Goal: Information Seeking & Learning: Check status

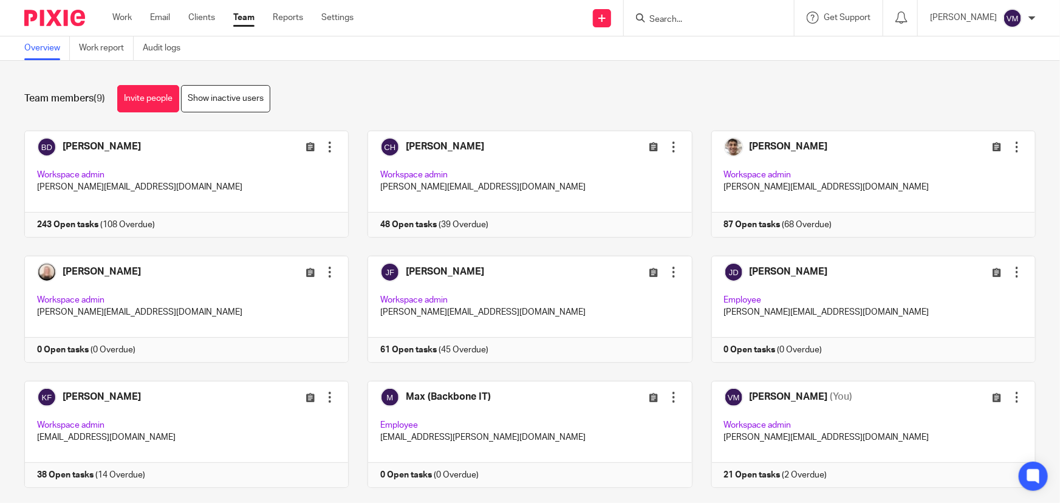
click at [246, 15] on link "Team" at bounding box center [243, 18] width 21 height 12
click at [697, 21] on input "Search" at bounding box center [702, 20] width 109 height 11
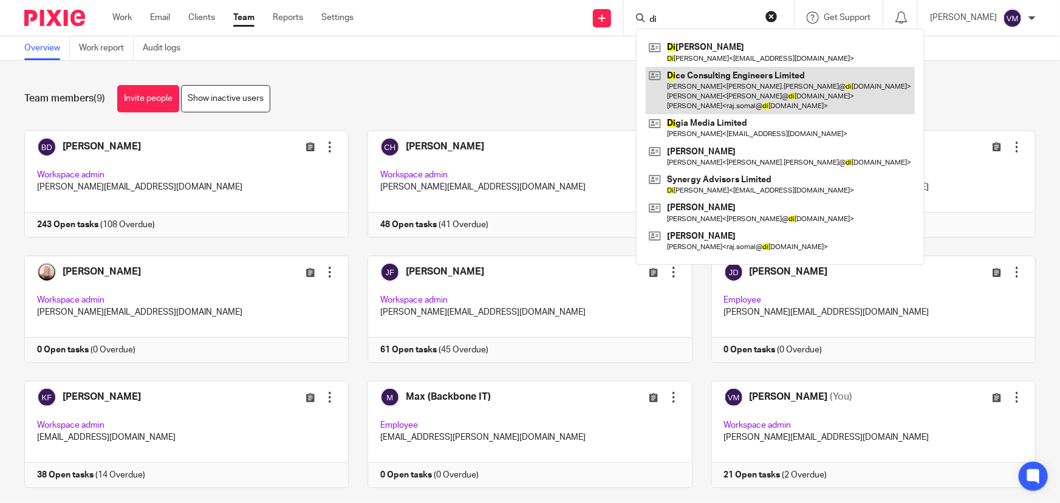
type input "di"
click at [724, 77] on link at bounding box center [780, 91] width 269 height 48
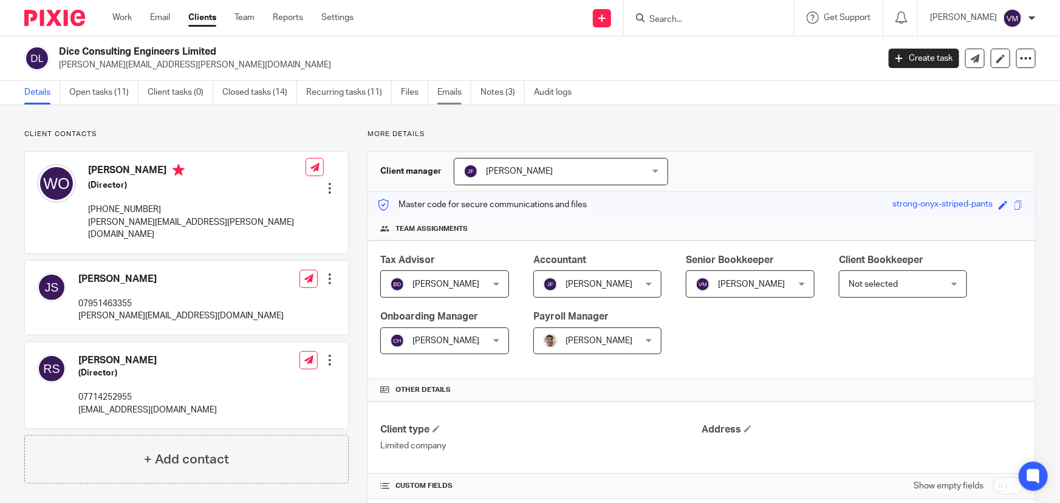
click at [453, 89] on link "Emails" at bounding box center [454, 93] width 34 height 24
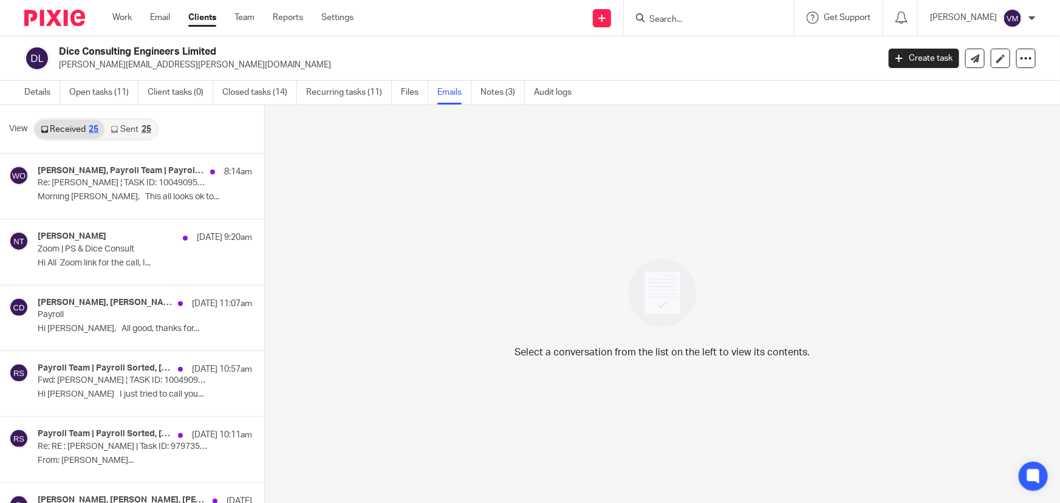
click at [128, 129] on link "Sent 25" at bounding box center [130, 129] width 52 height 19
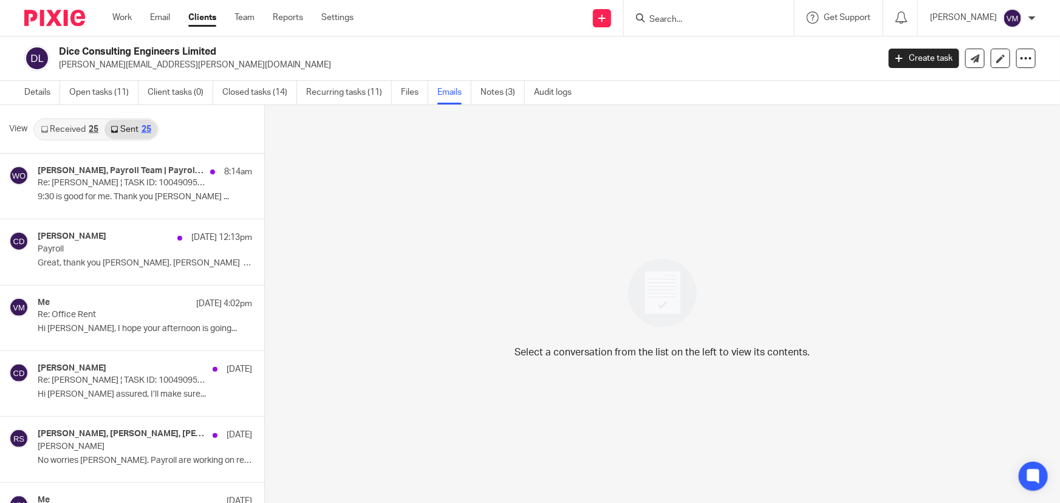
scroll to position [1, 0]
click at [77, 128] on link "Received 25" at bounding box center [70, 127] width 70 height 19
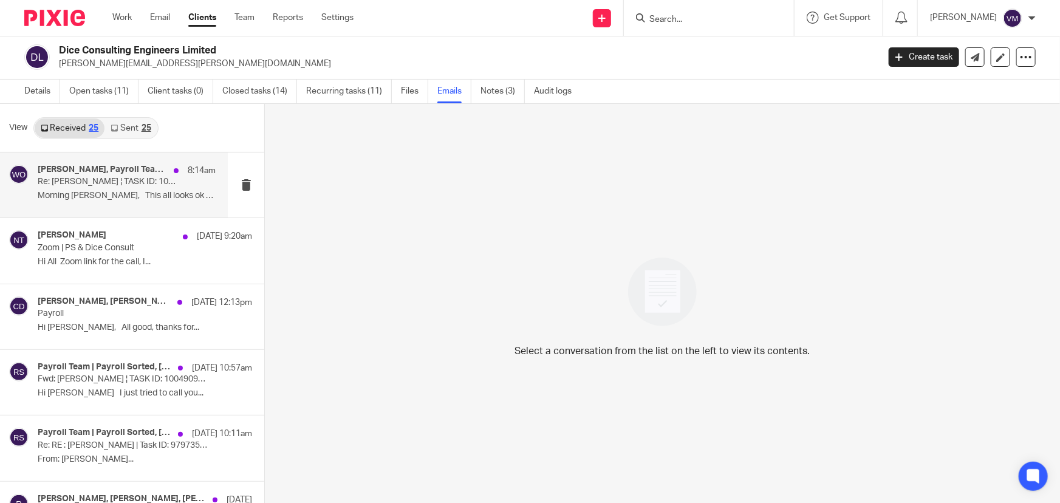
click at [103, 179] on p "Re: Jon Svikis ¦ TASK ID: 10049095318" at bounding box center [109, 182] width 143 height 10
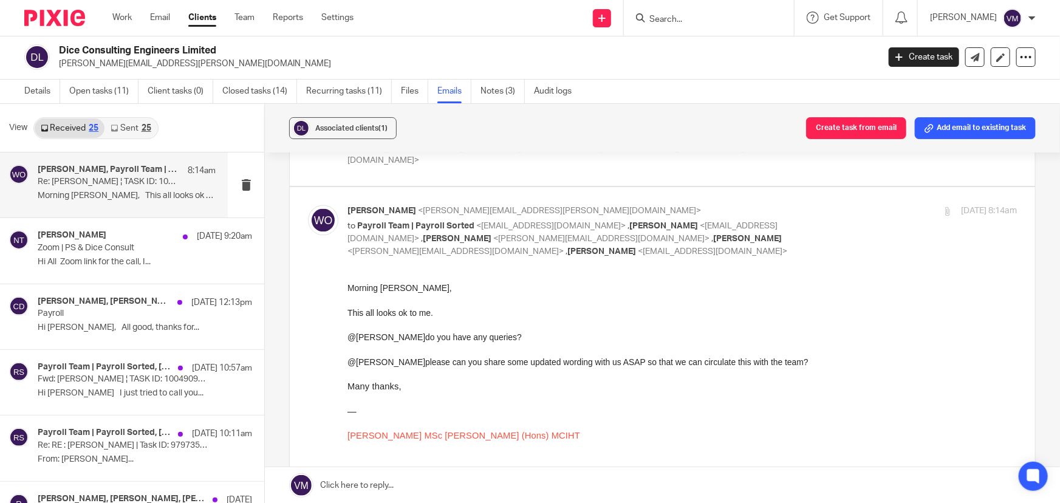
scroll to position [1215, 0]
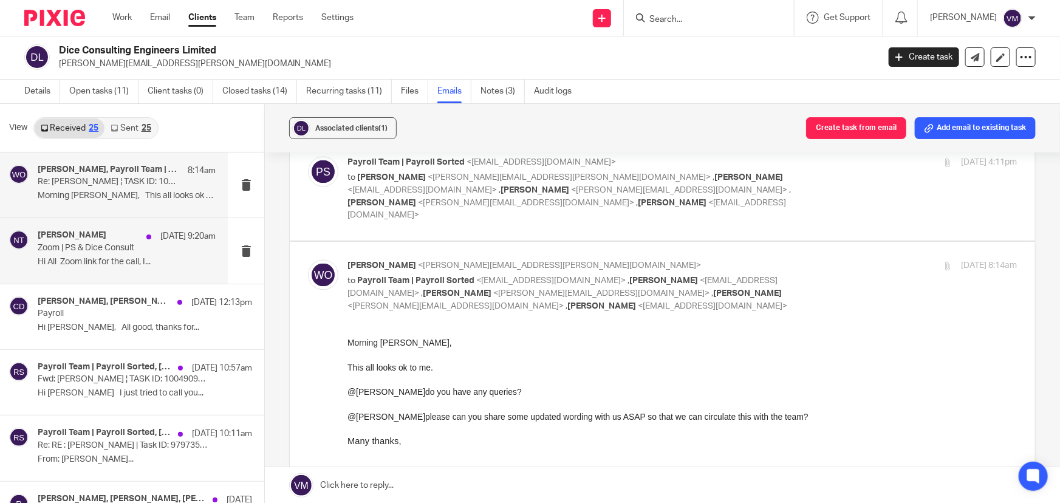
click at [64, 252] on p "Zoom | PS & Dice Consult" at bounding box center [109, 248] width 143 height 10
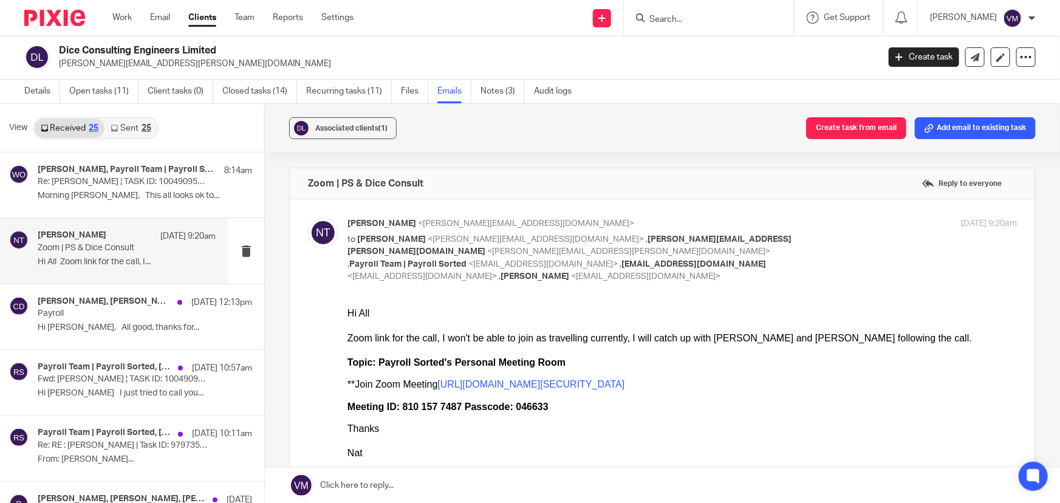
scroll to position [0, 0]
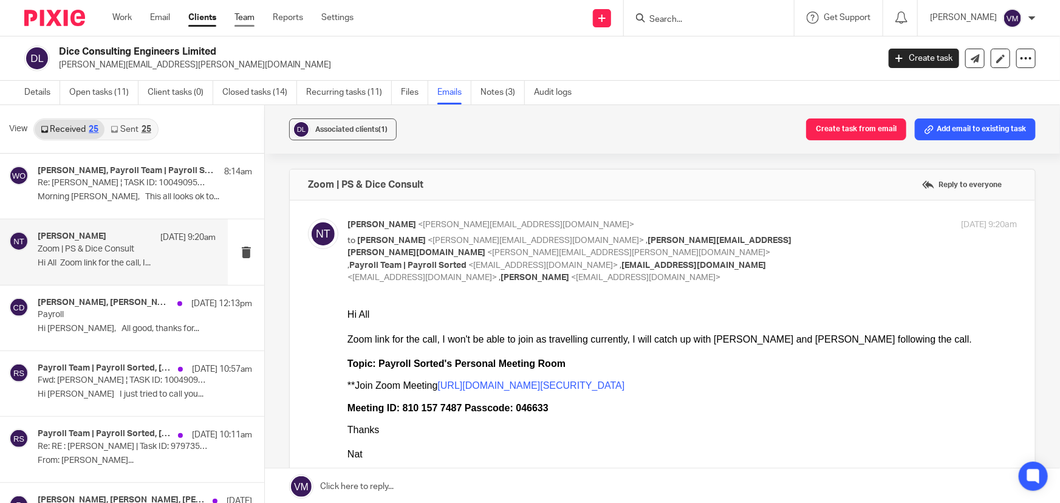
click at [238, 14] on link "Team" at bounding box center [244, 18] width 20 height 12
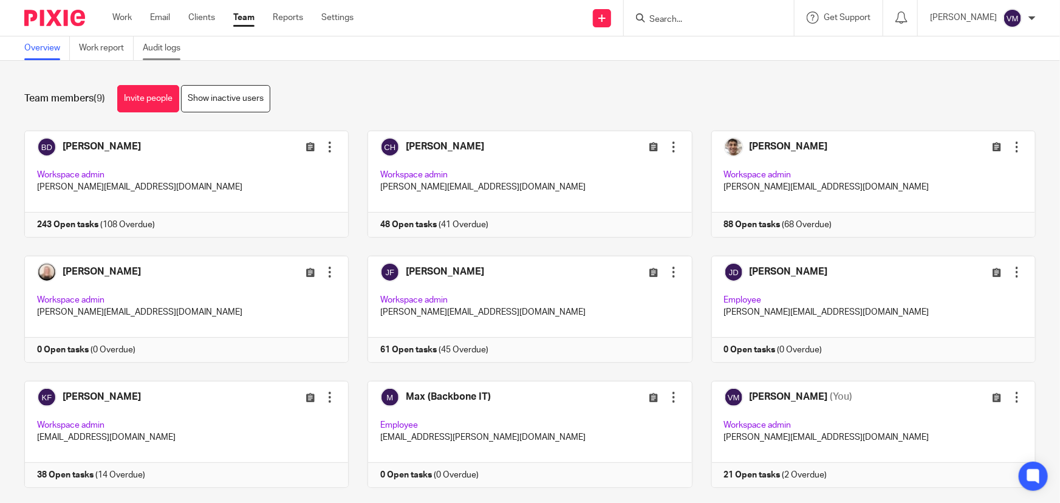
click at [160, 44] on link "Audit logs" at bounding box center [166, 48] width 47 height 24
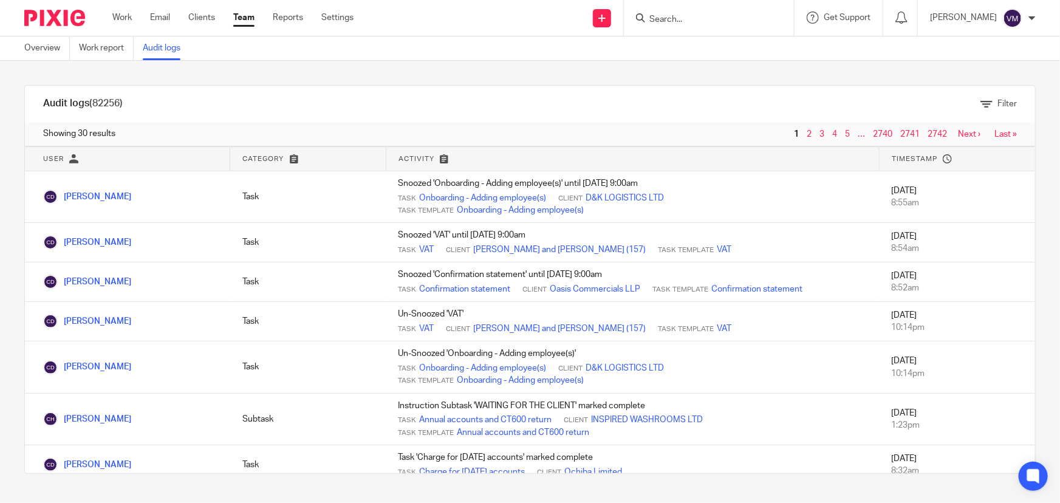
click at [250, 18] on link "Team" at bounding box center [243, 18] width 21 height 12
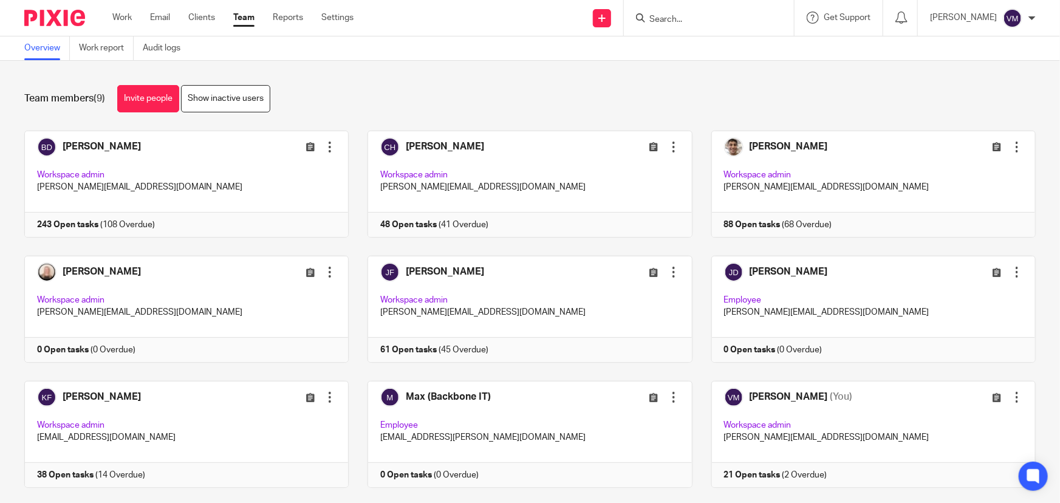
click at [706, 24] on input "Search" at bounding box center [702, 20] width 109 height 11
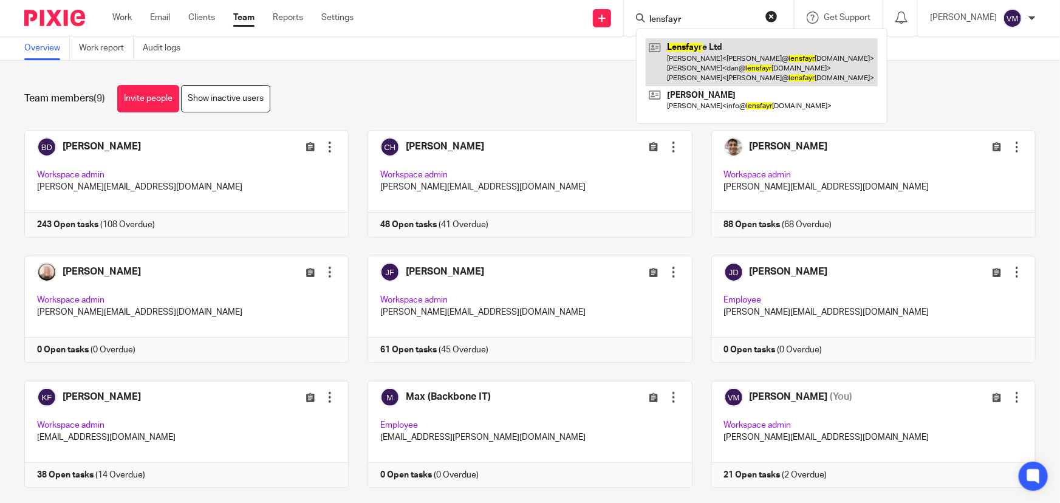
type input "lensfayr"
click at [714, 43] on link at bounding box center [762, 62] width 232 height 48
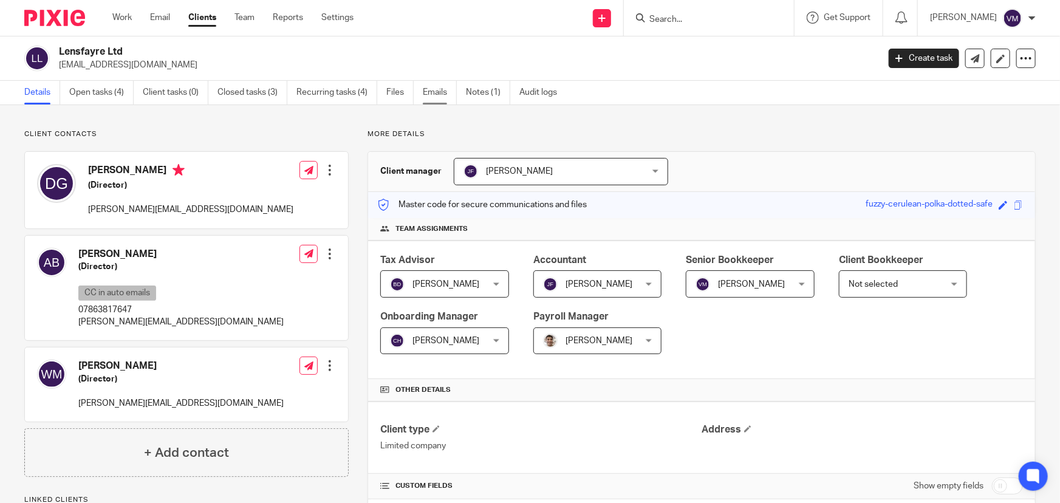
click at [439, 91] on link "Emails" at bounding box center [440, 93] width 34 height 24
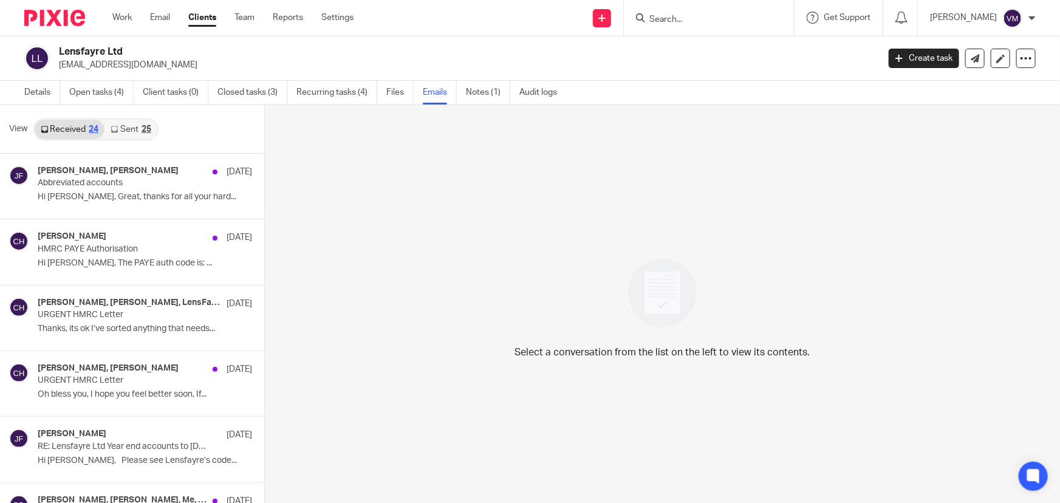
click at [135, 128] on link "Sent 25" at bounding box center [130, 129] width 52 height 19
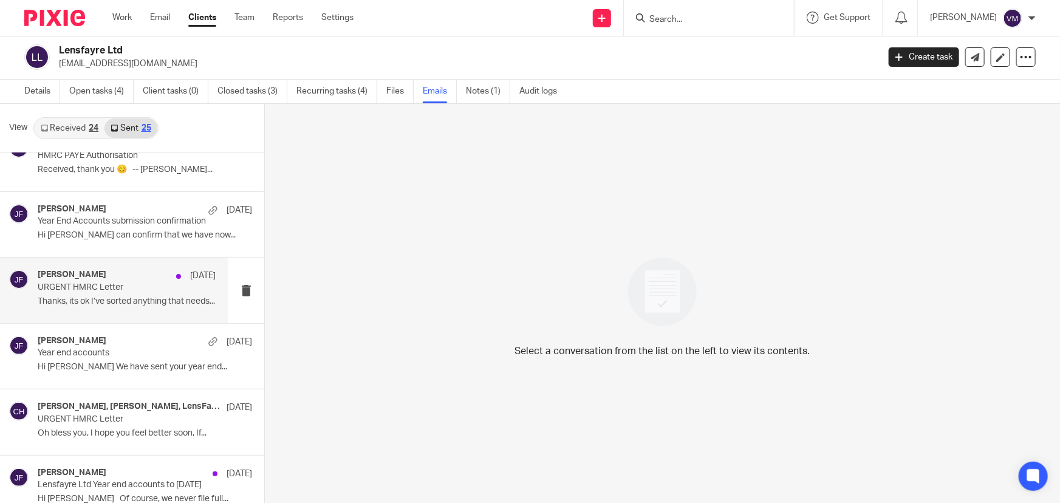
scroll to position [165, 0]
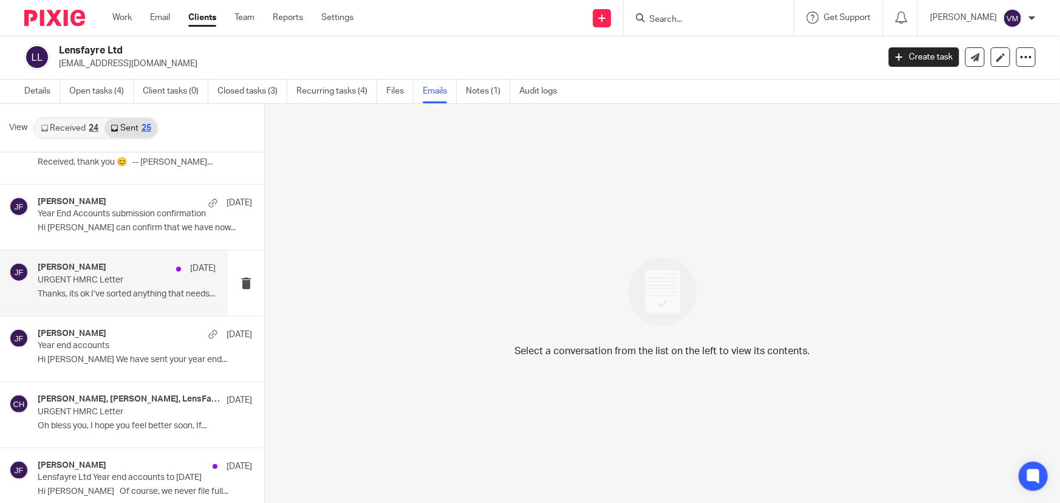
click at [154, 289] on p "Thanks, its ok I’ve sorted anything that needs..." at bounding box center [127, 294] width 178 height 10
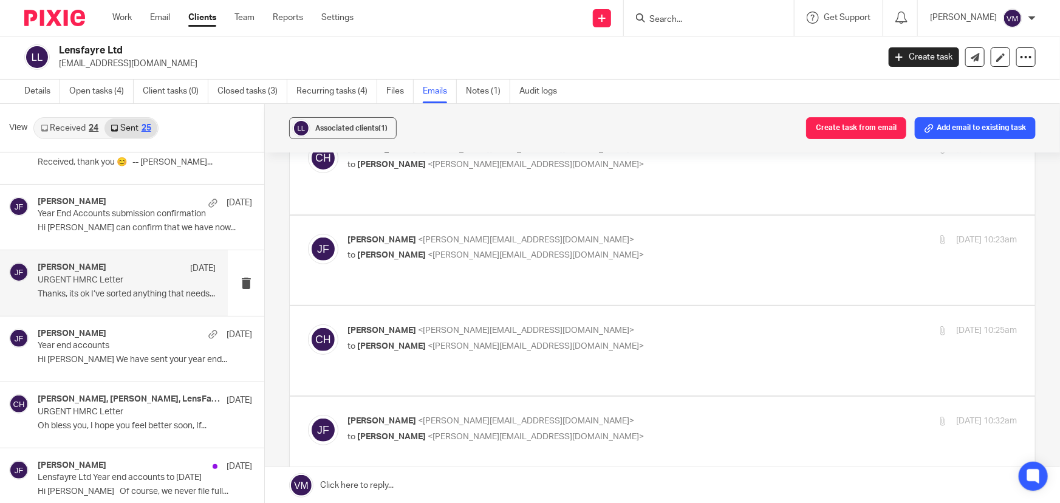
click at [624, 324] on p "[PERSON_NAME] <[PERSON_NAME][EMAIL_ADDRESS][DOMAIN_NAME]>" at bounding box center [570, 330] width 446 height 13
checkbox input "true"
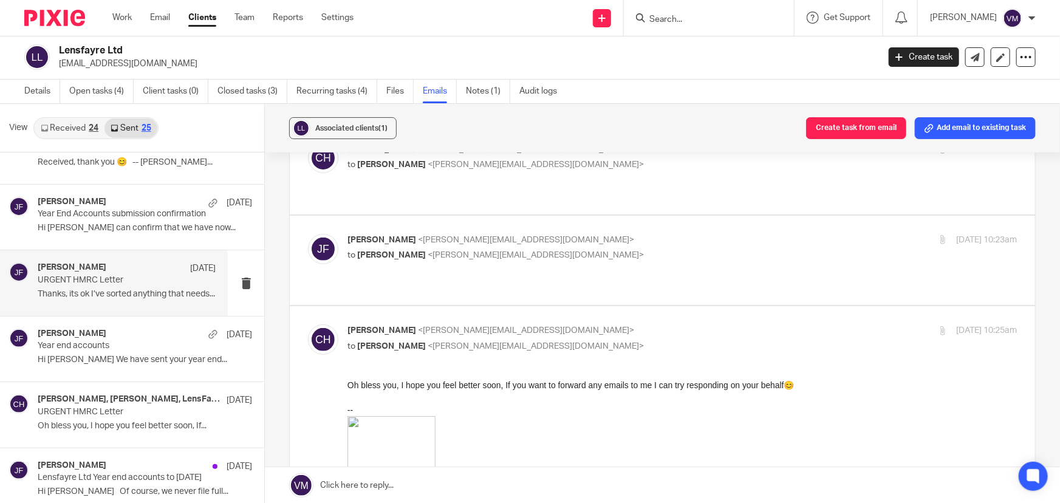
scroll to position [0, 0]
click at [251, 22] on link "Team" at bounding box center [244, 18] width 20 height 12
